Goal: Obtain resource: Obtain resource

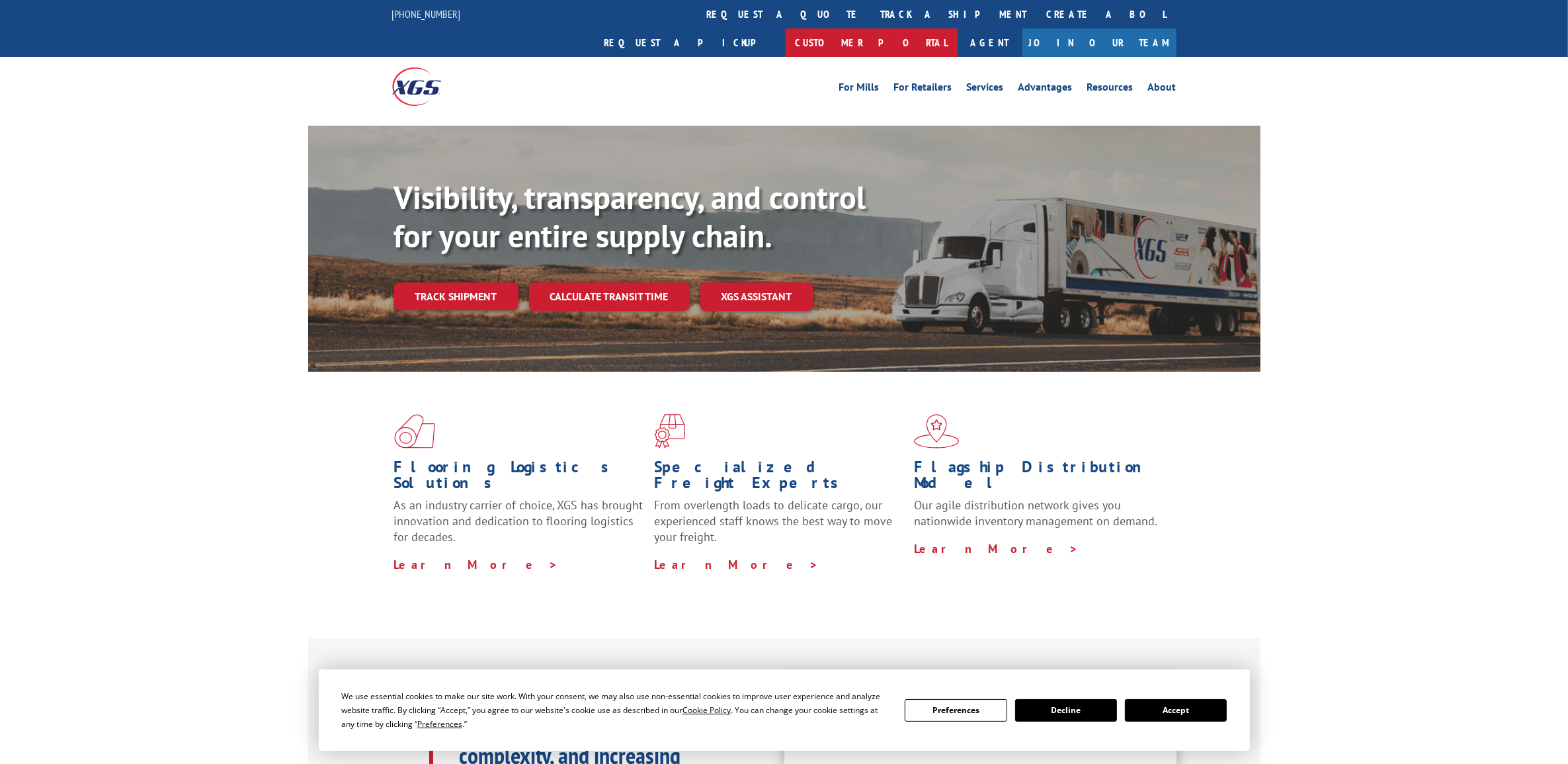
click at [957, 28] on link "Customer Portal" at bounding box center [871, 42] width 172 height 28
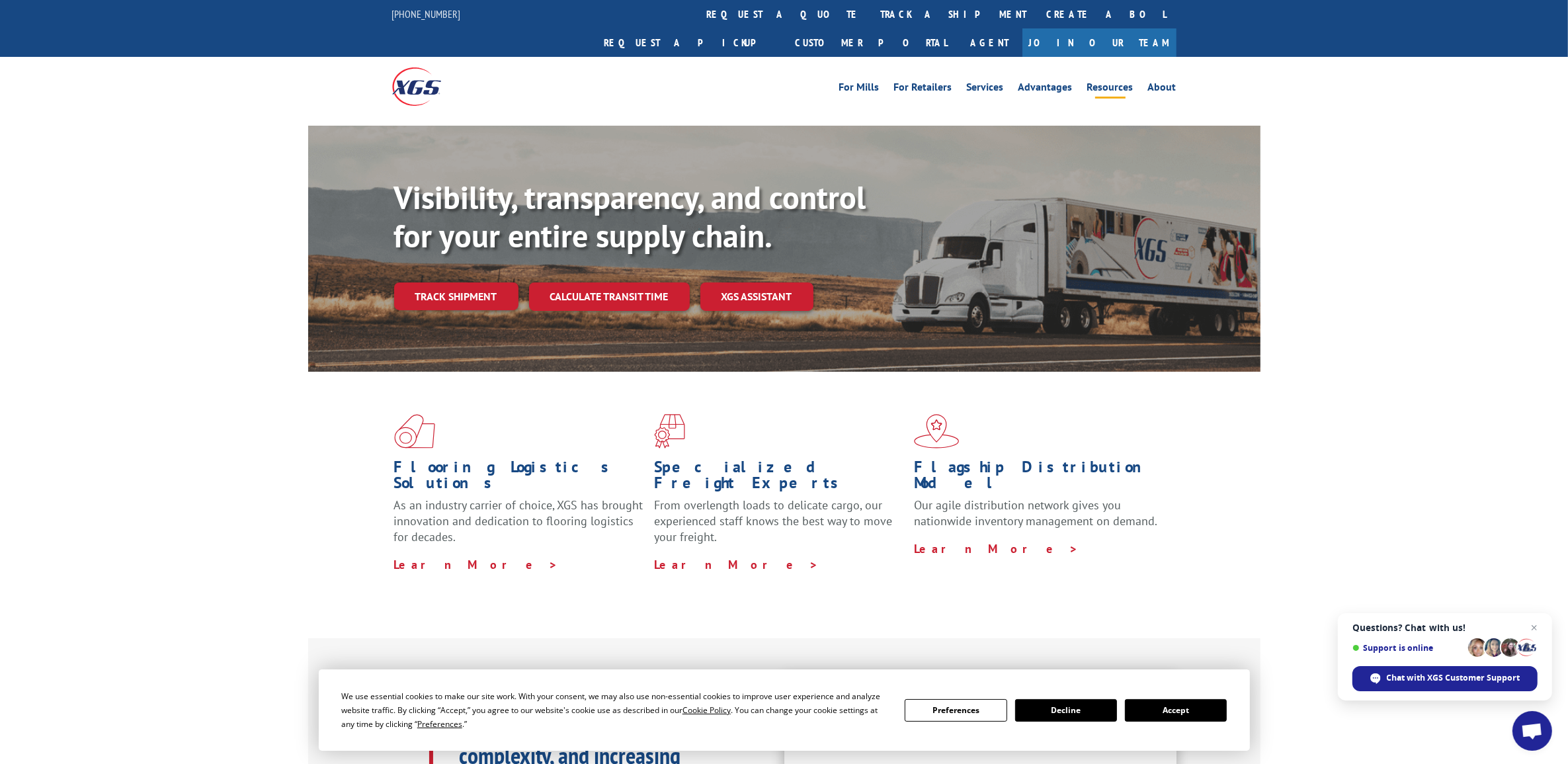
click at [1112, 82] on link "Resources" at bounding box center [1110, 89] width 46 height 15
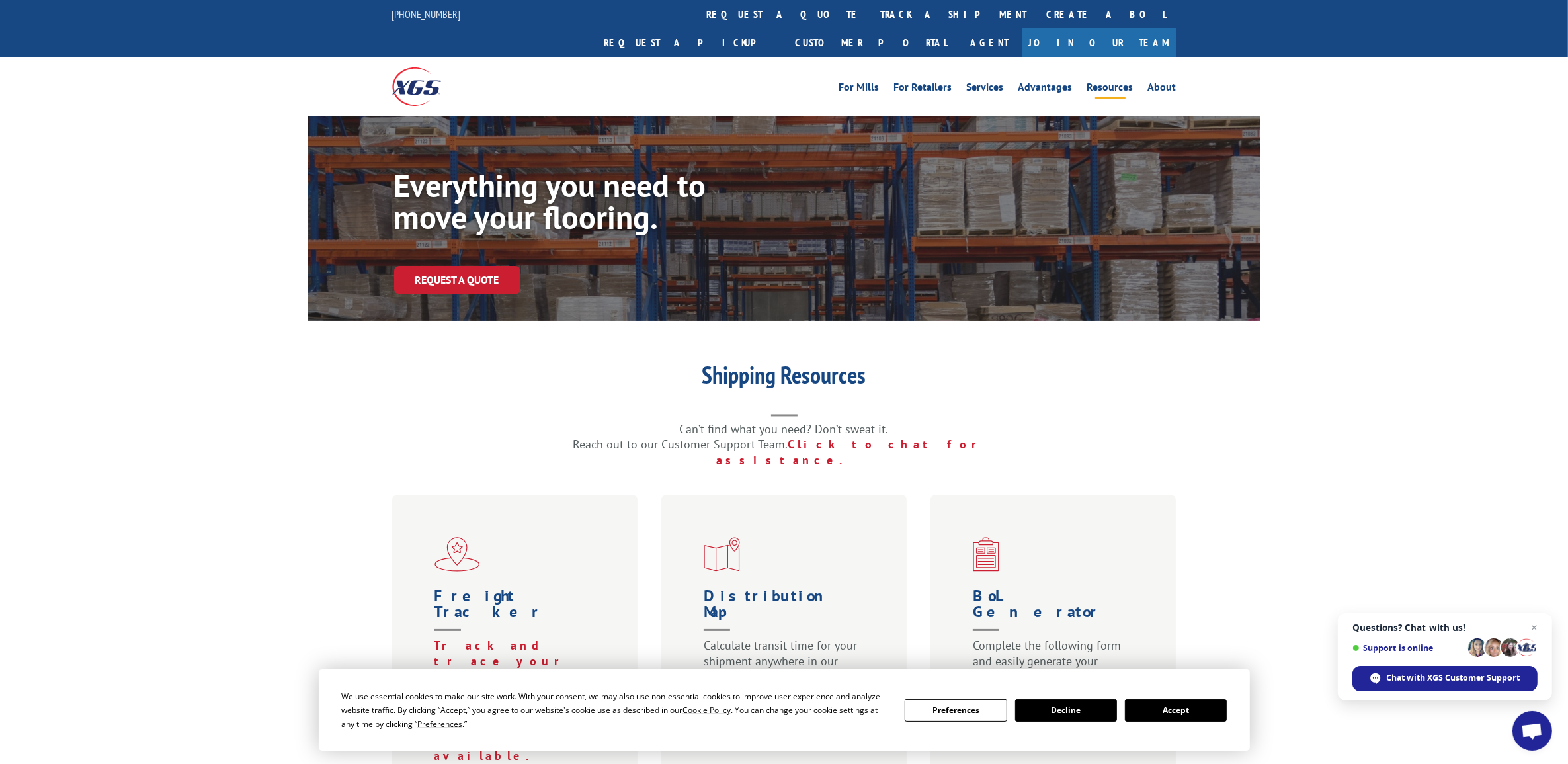
drag, startPoint x: 1165, startPoint y: 705, endPoint x: 1220, endPoint y: 462, distance: 249.1
click at [1165, 705] on button "Accept" at bounding box center [1176, 709] width 102 height 23
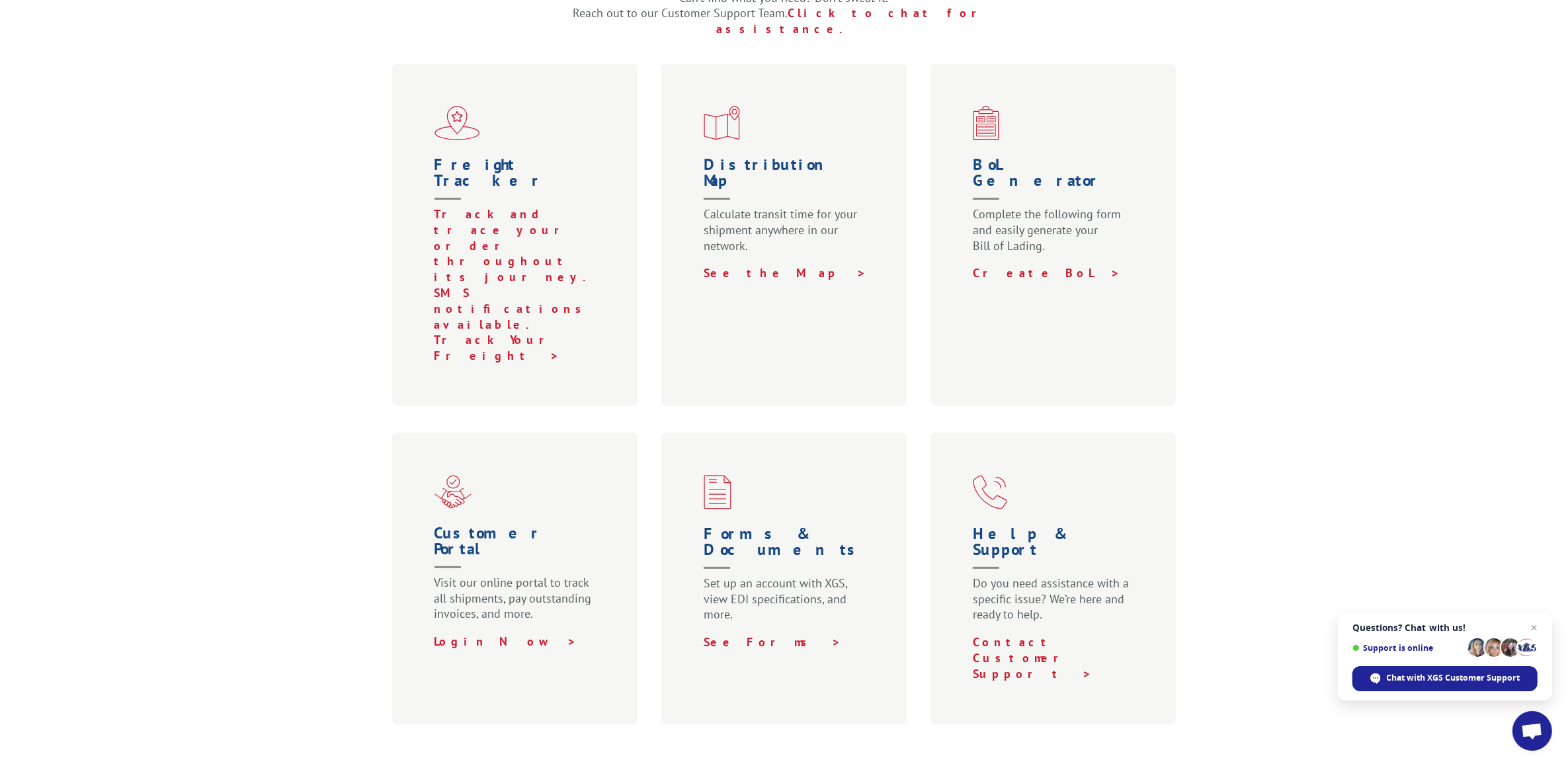
scroll to position [496, 0]
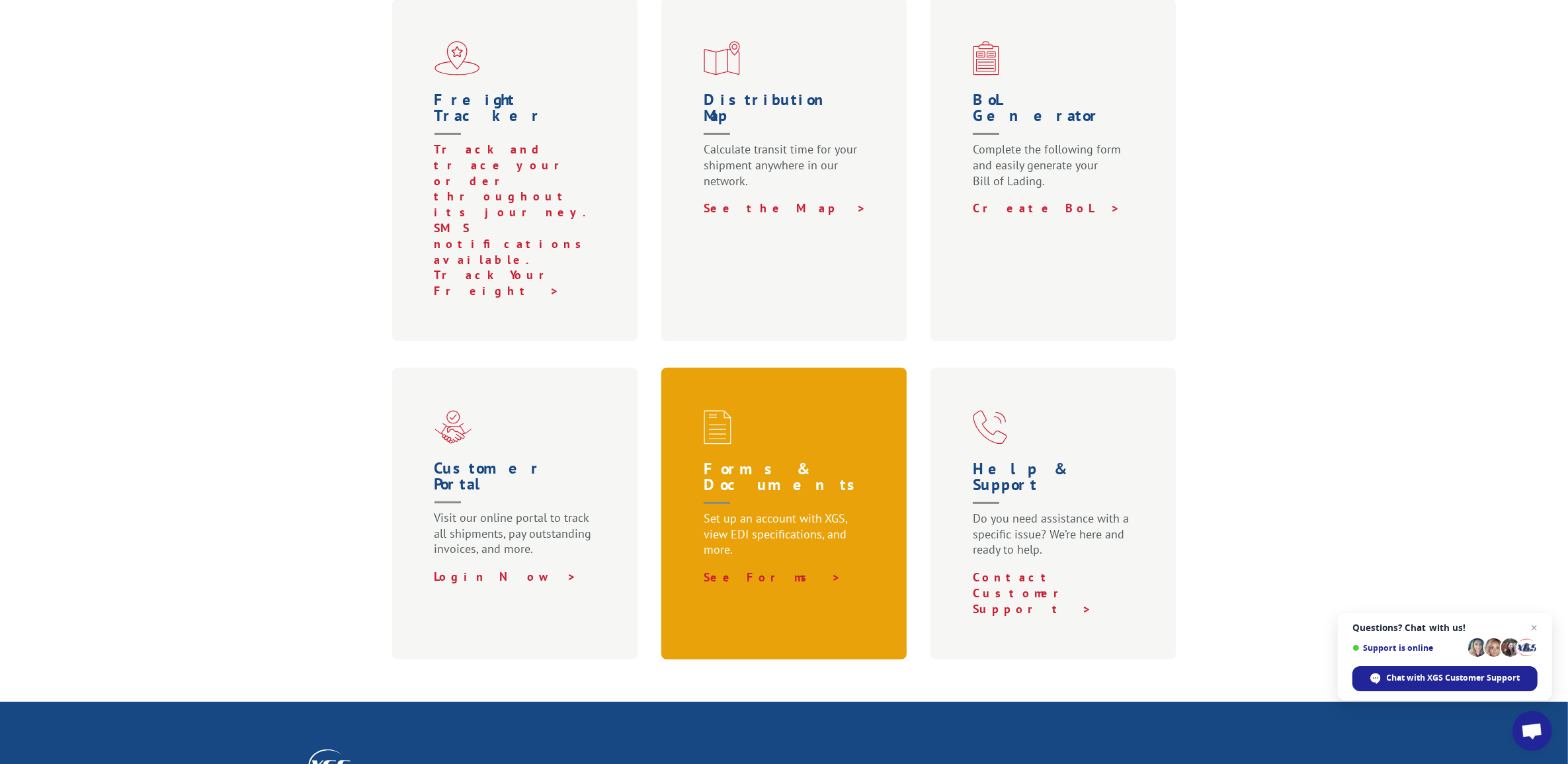
click at [770, 461] on h1 "Forms & Documents" at bounding box center [787, 485] width 167 height 49
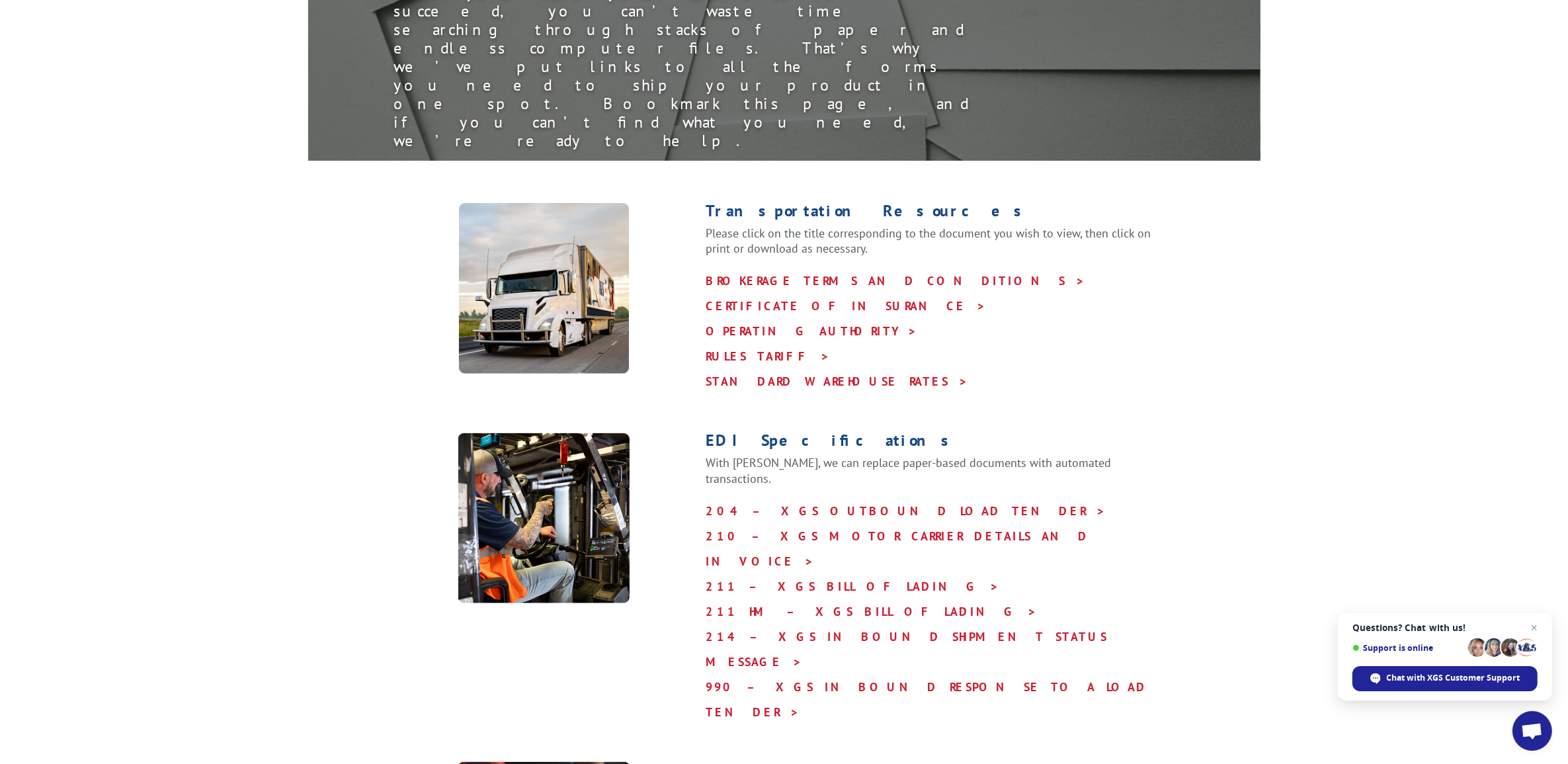
scroll to position [331, 0]
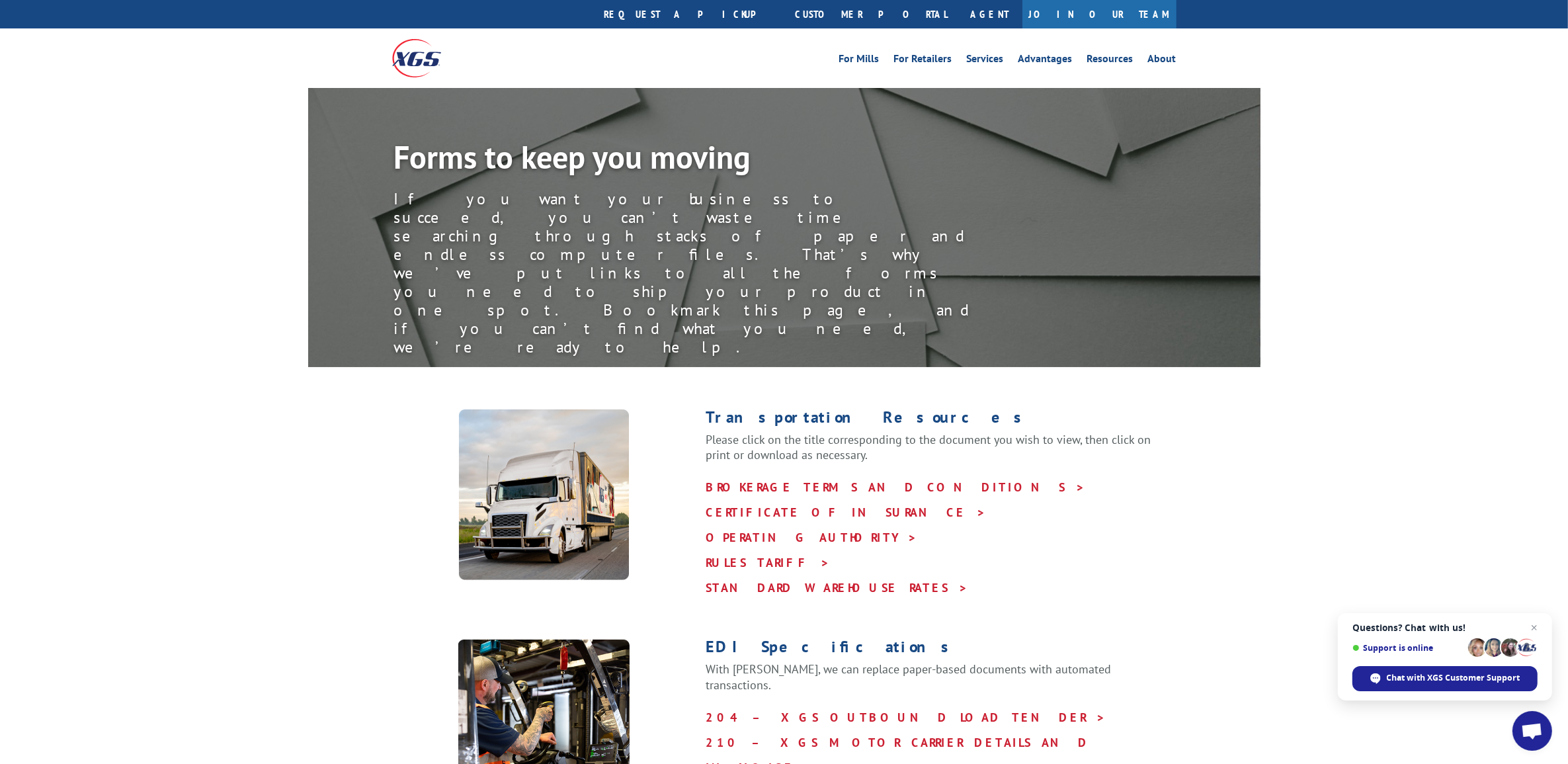
scroll to position [0, 0]
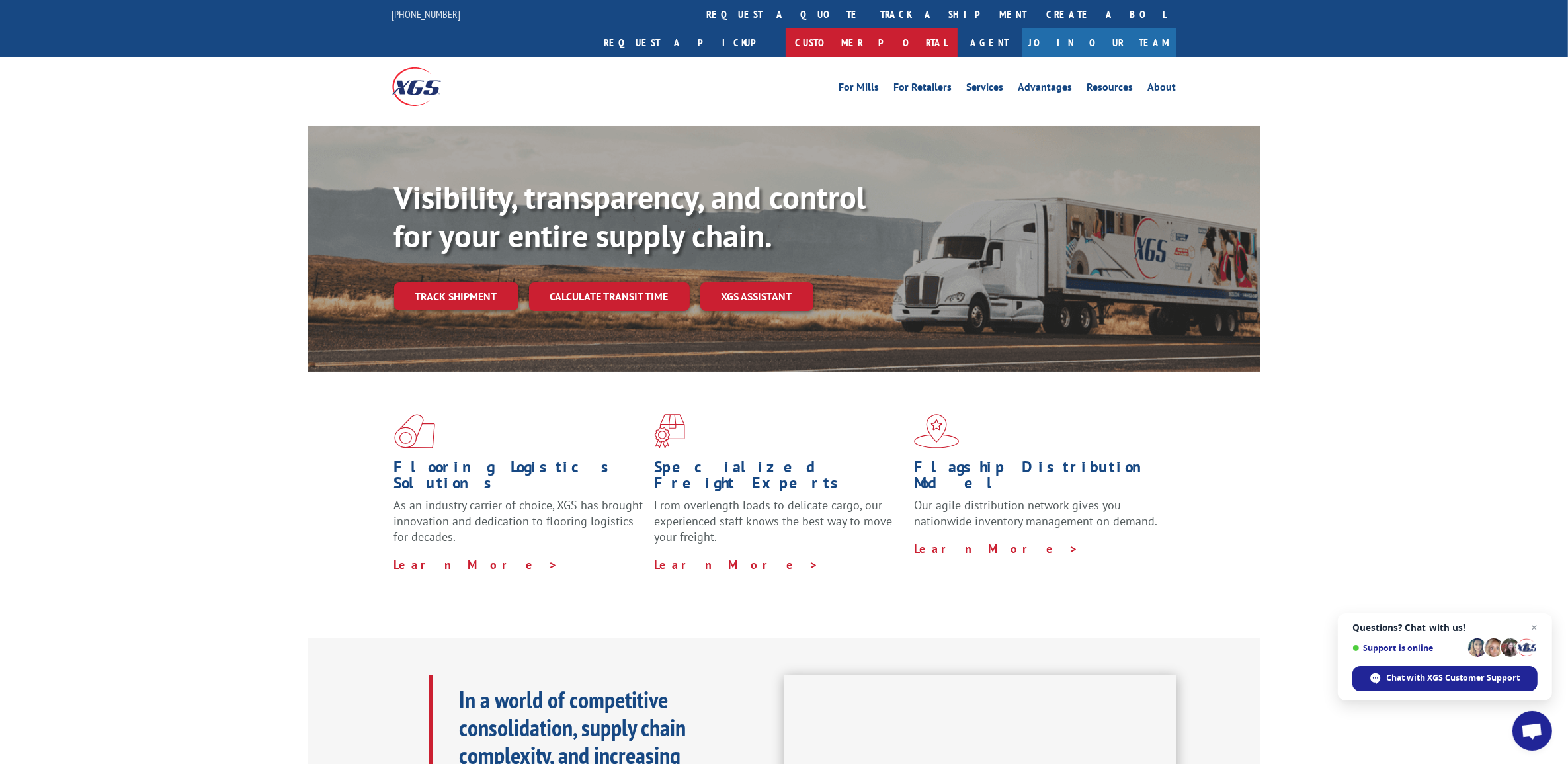
click at [957, 28] on link "Customer Portal" at bounding box center [871, 42] width 172 height 28
